Goal: Entertainment & Leisure: Browse casually

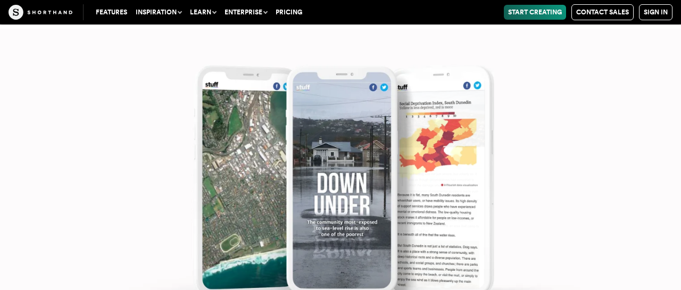
scroll to position [4333, 0]
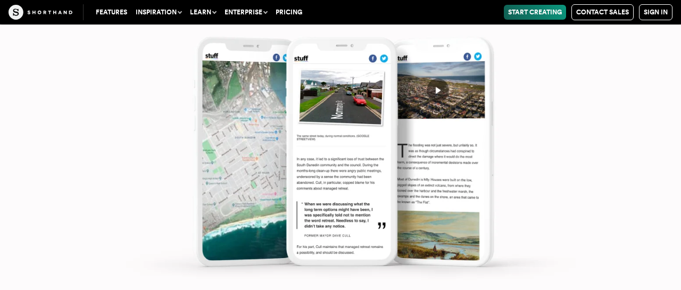
scroll to position [4640, 0]
click at [419, 144] on sh-background-transition at bounding box center [340, 18] width 681 height 595
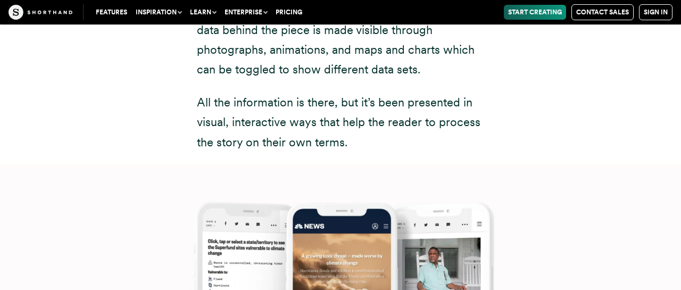
scroll to position [7166, 0]
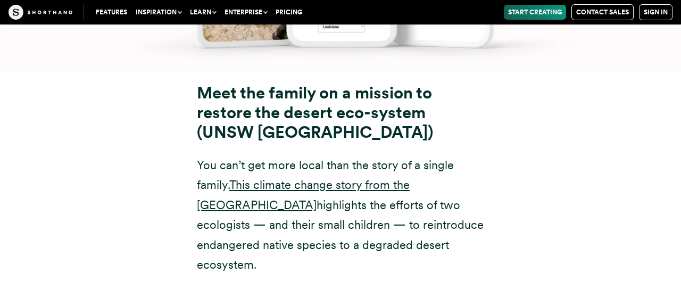
scroll to position [7853, 0]
drag, startPoint x: 276, startPoint y: 92, endPoint x: 281, endPoint y: 105, distance: 14.1
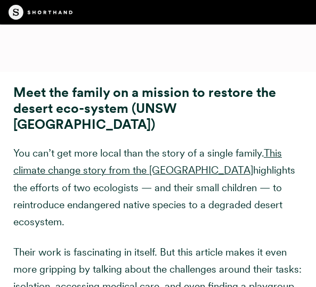
scroll to position [6917, 0]
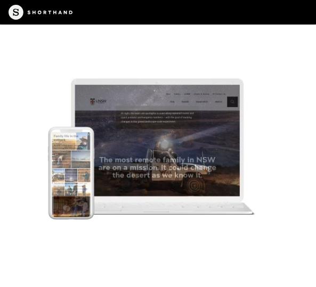
scroll to position [7467, 0]
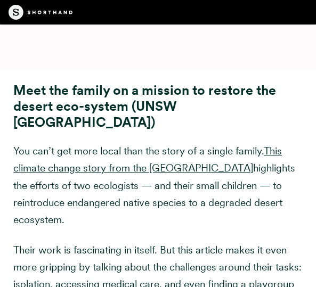
scroll to position [6920, 0]
